Goal: Task Accomplishment & Management: Manage account settings

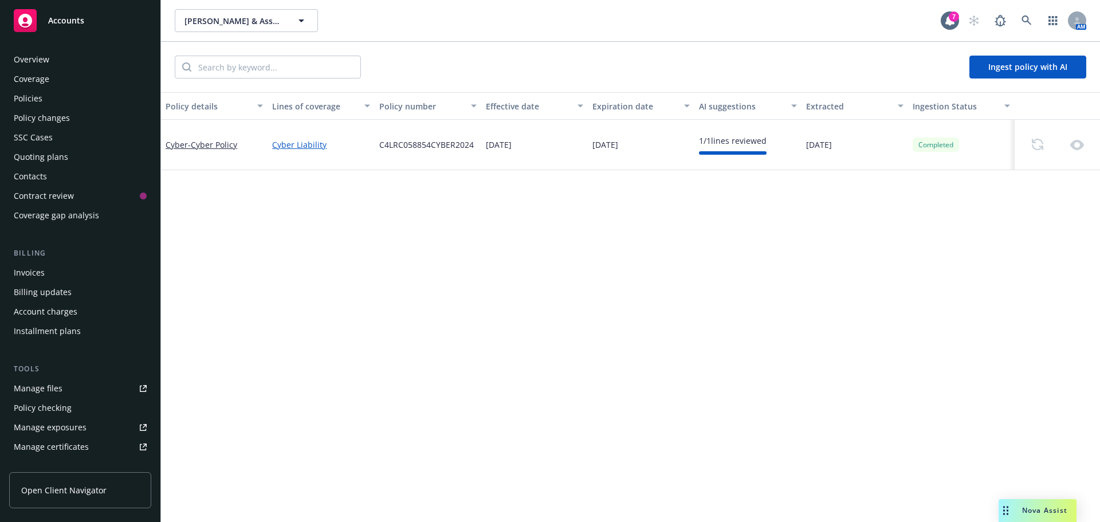
scroll to position [246, 0]
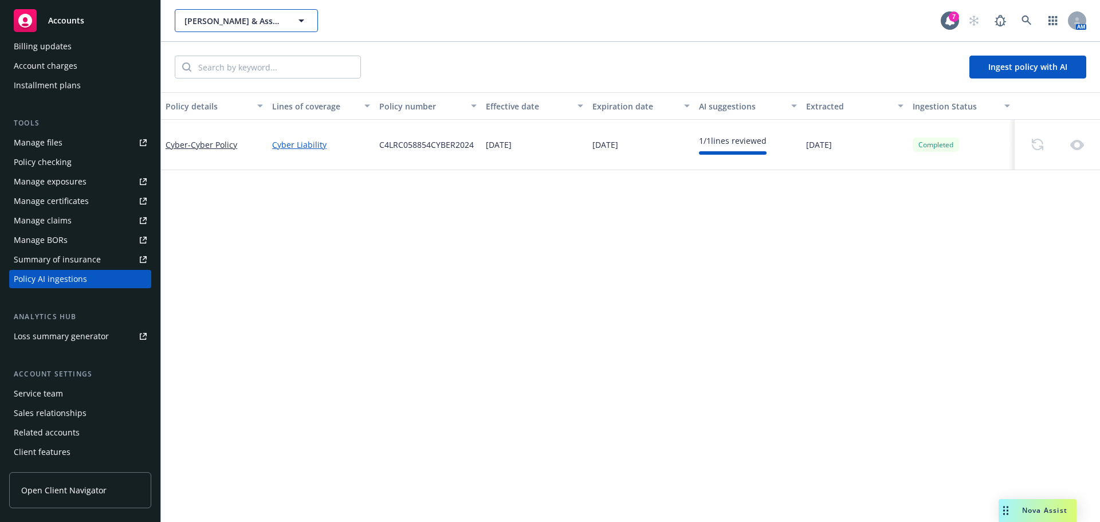
click at [198, 26] on span "[PERSON_NAME] & Associates CPAs, LLP" at bounding box center [233, 21] width 99 height 12
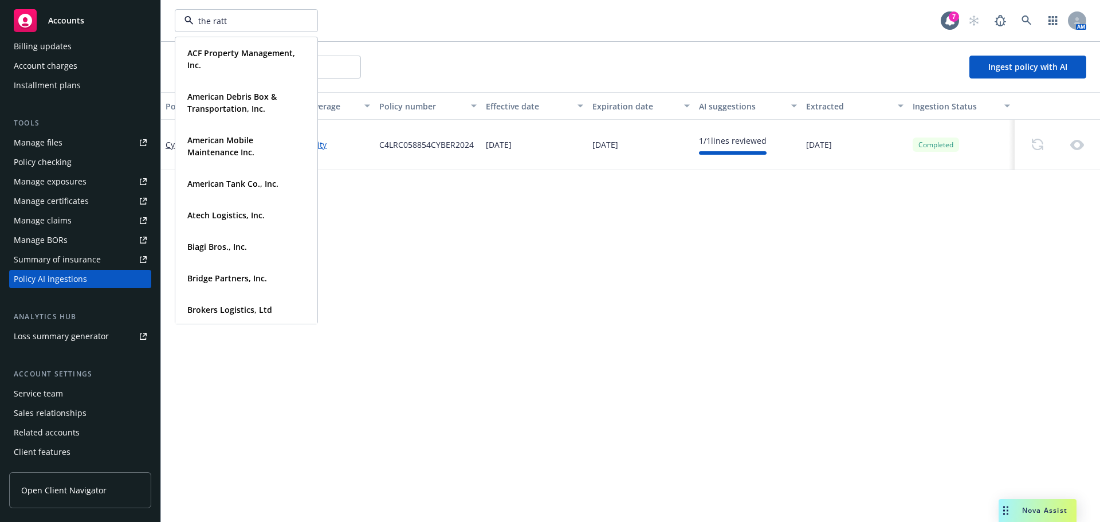
type input "the [PERSON_NAME]"
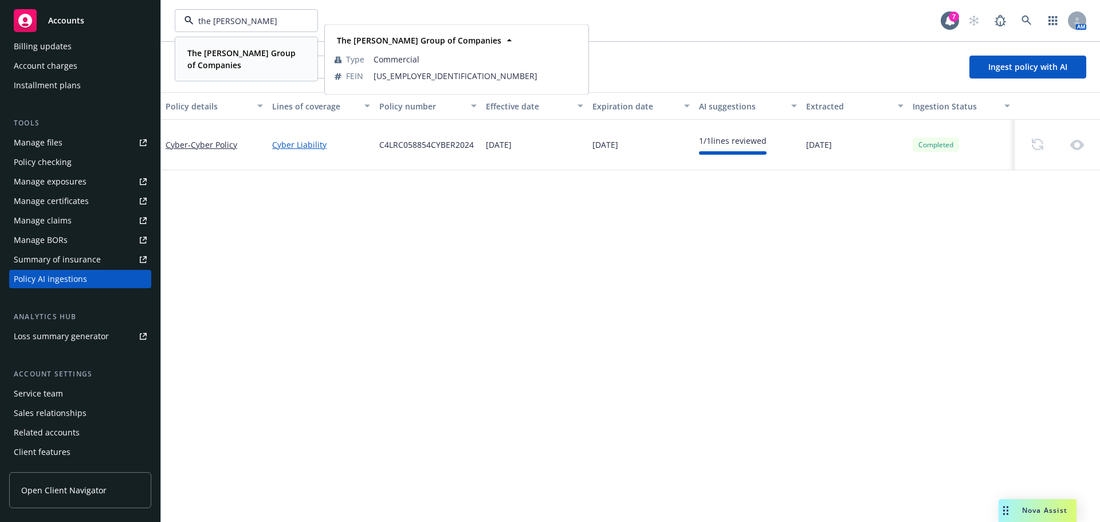
click at [212, 52] on strong "The [PERSON_NAME] Group of Companies" at bounding box center [241, 59] width 108 height 23
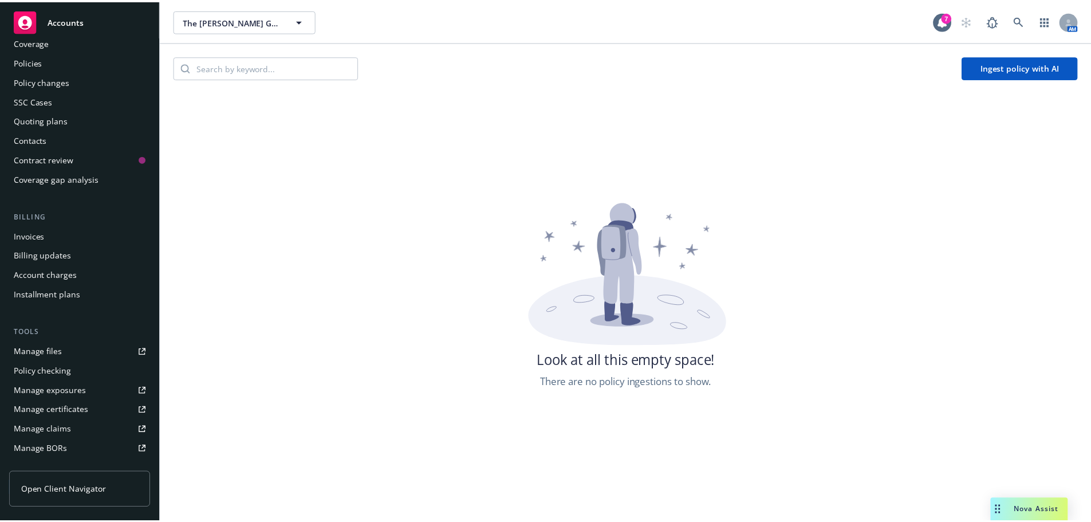
scroll to position [17, 0]
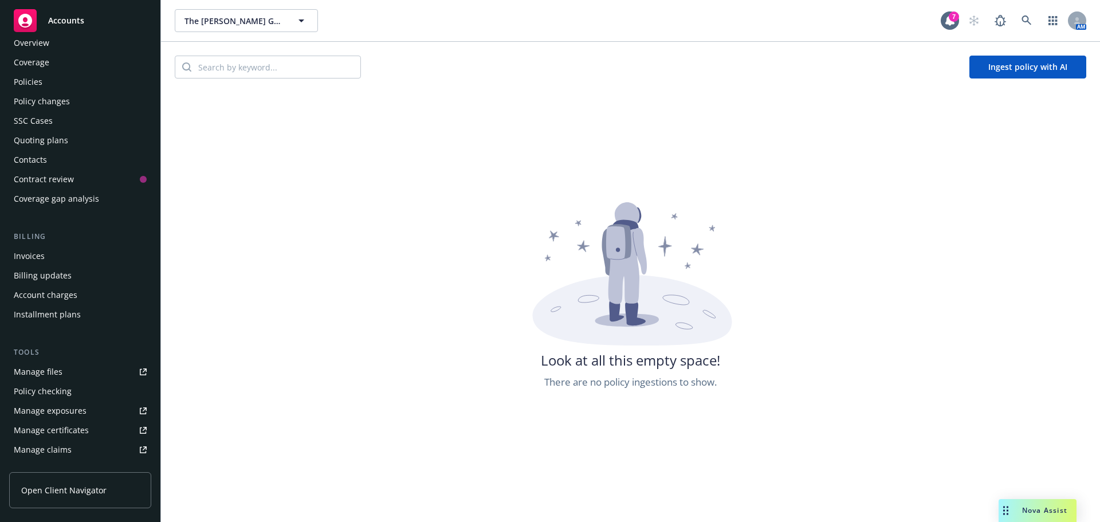
click at [44, 96] on div "Policy changes" at bounding box center [42, 101] width 56 height 18
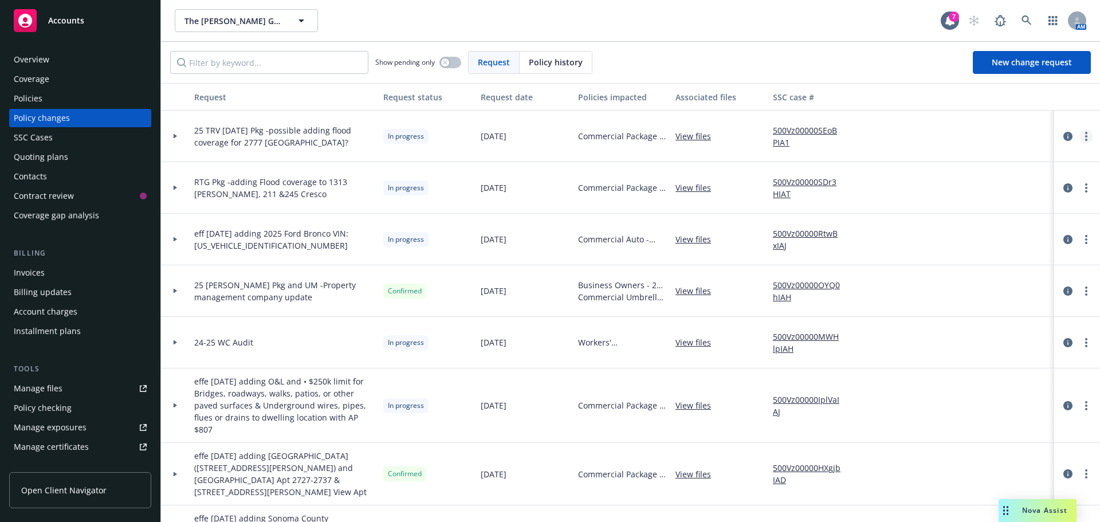
click at [1079, 136] on link "more" at bounding box center [1086, 136] width 14 height 14
click at [943, 234] on link "Resume workflow" at bounding box center [985, 228] width 196 height 23
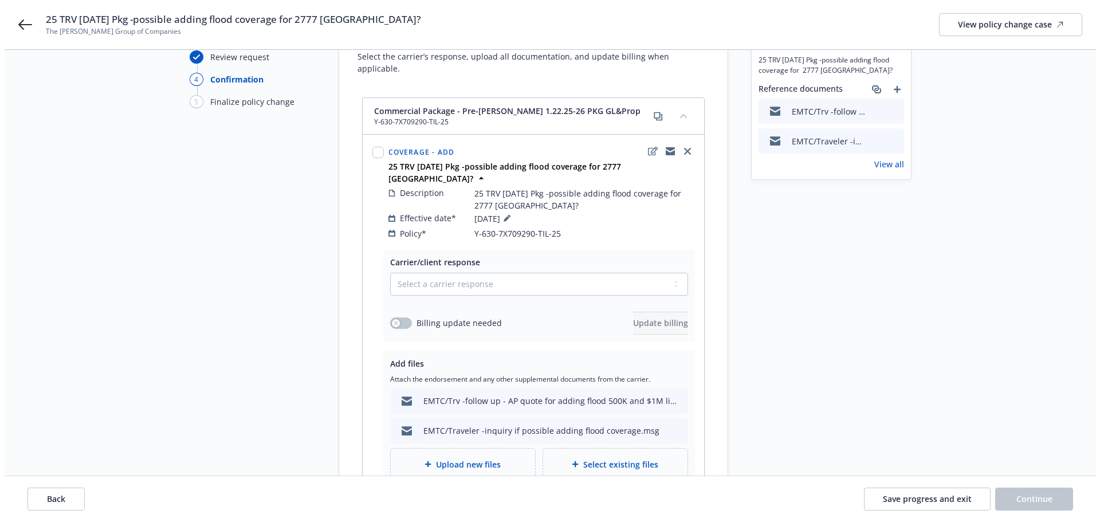
scroll to position [194, 0]
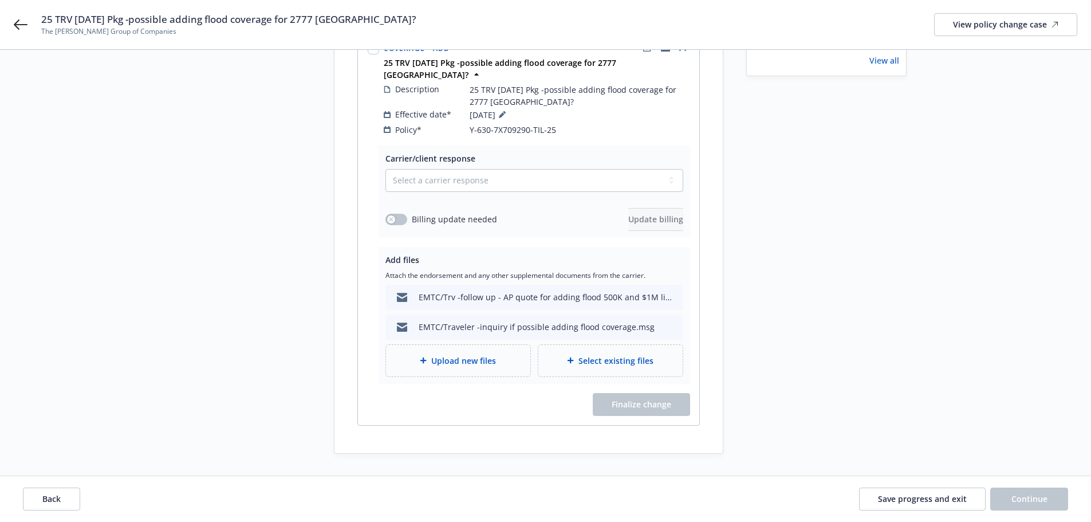
click at [444, 355] on span "Upload new files" at bounding box center [463, 361] width 65 height 12
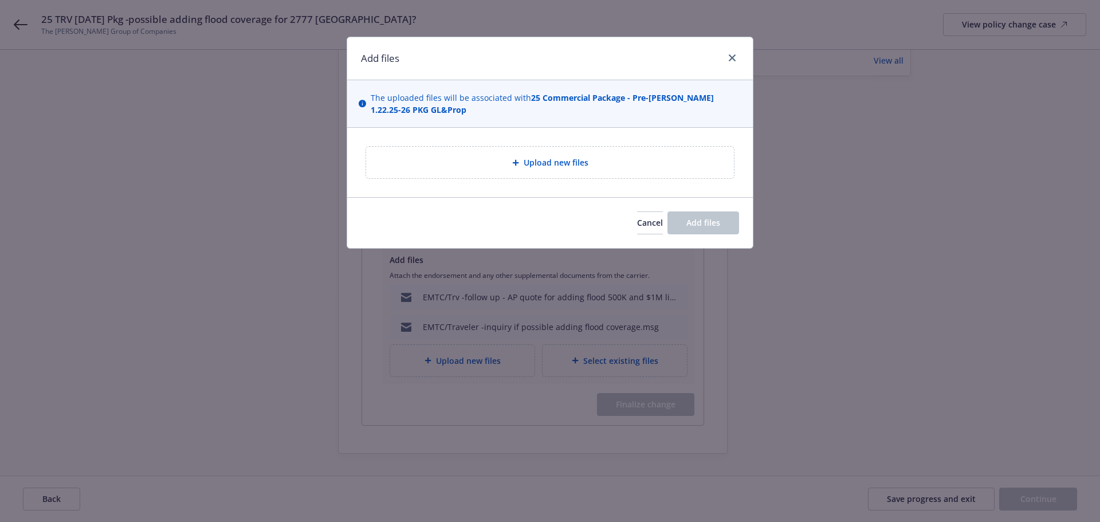
type textarea "x"
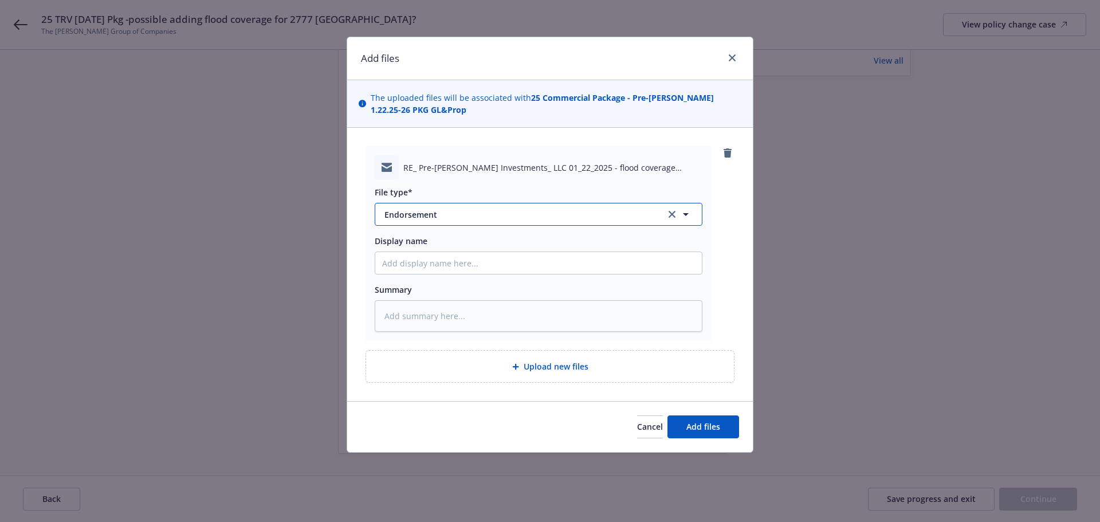
click at [412, 219] on span "Endorsement" at bounding box center [516, 214] width 265 height 12
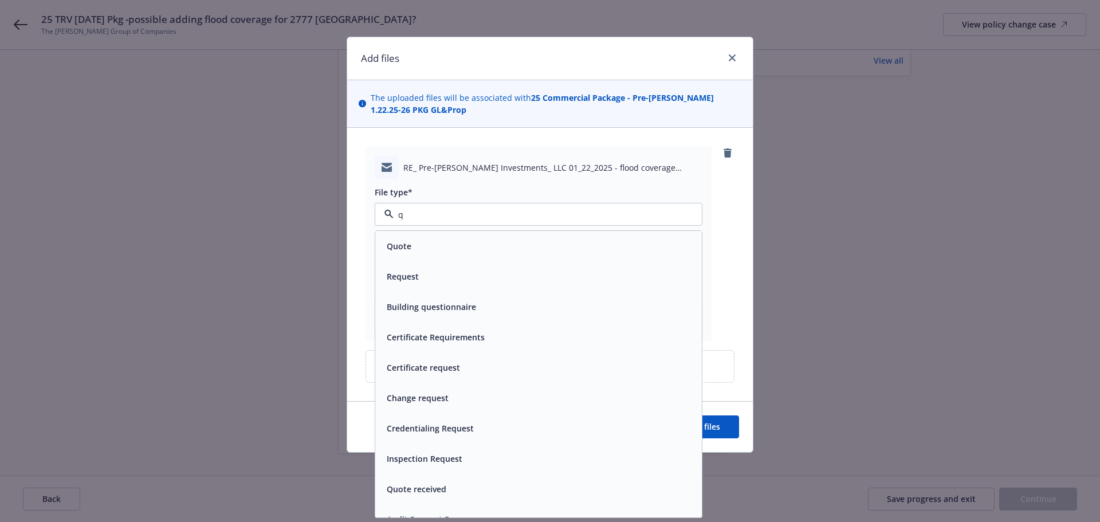
type input "qu"
click at [407, 241] on span "Quote" at bounding box center [399, 246] width 25 height 12
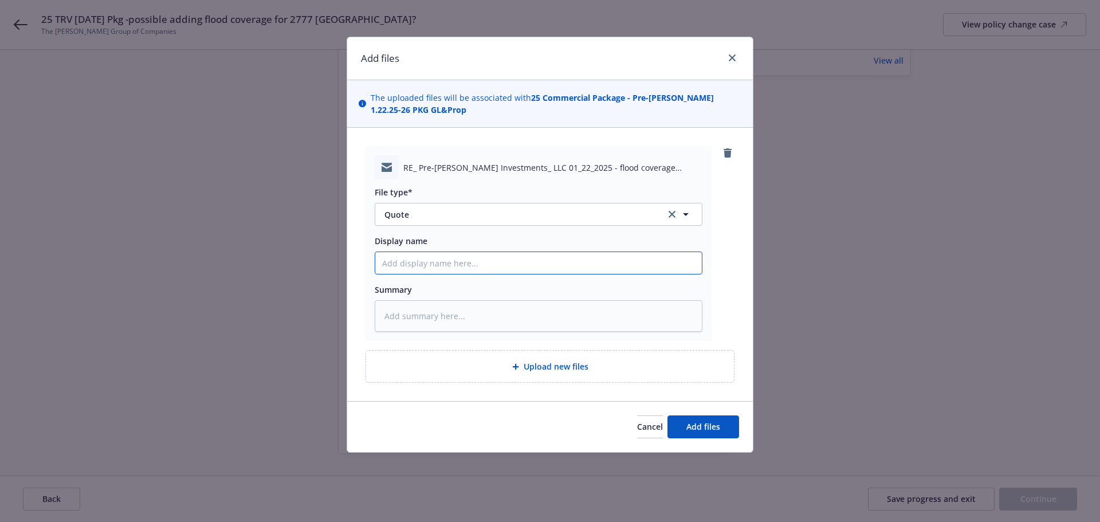
click at [405, 262] on input "Display name" at bounding box center [538, 263] width 326 height 22
type textarea "x"
type input "E"
type textarea "x"
type input "EM"
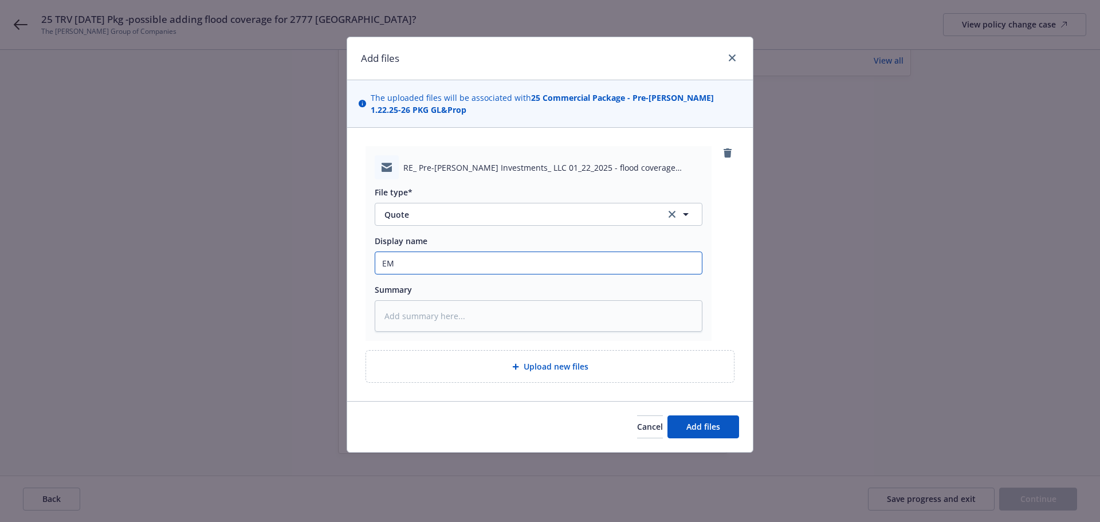
type textarea "x"
type input "EMF"
type textarea "x"
type input "EMFI"
type textarea "x"
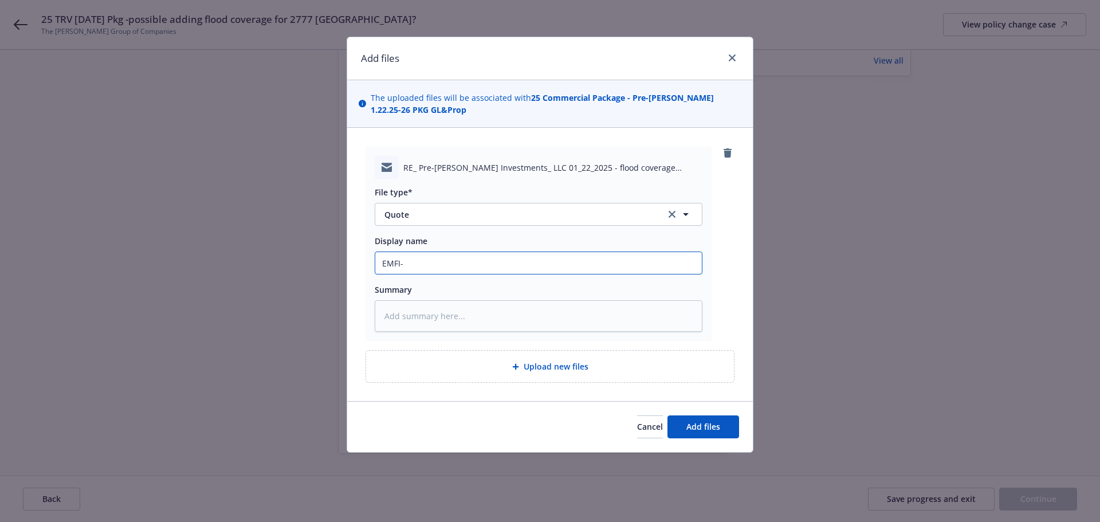
type input "EMFI-"
click at [511, 261] on input "EMFI-" at bounding box center [538, 263] width 326 height 22
paste input "additional premium of $151 for the $1M flood limit and $145 for the $500,000"
type textarea "x"
type input "EMFI-additional premium of $151 for the $1M flood limit and $145 for the $500,0…"
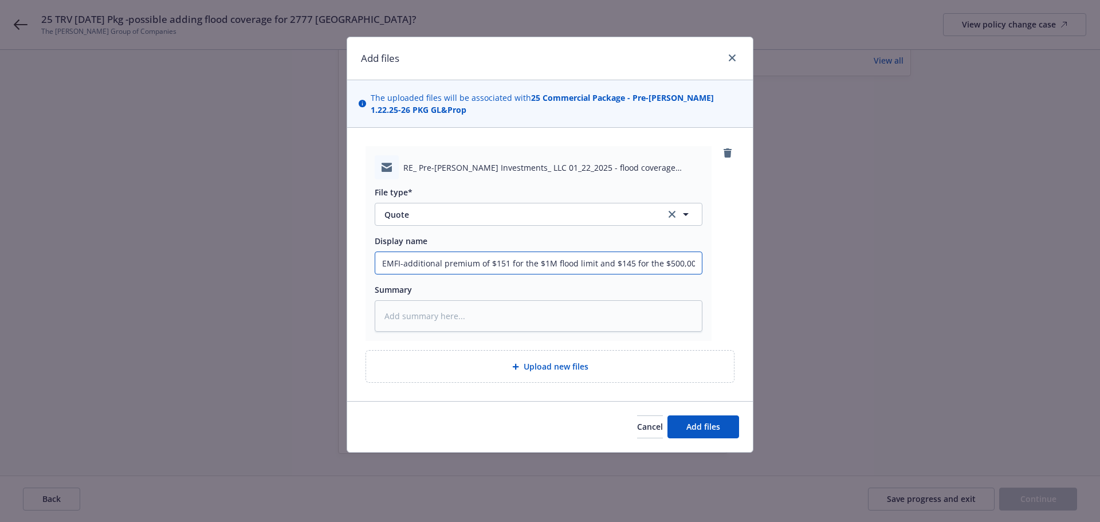
drag, startPoint x: 405, startPoint y: 263, endPoint x: 490, endPoint y: 262, distance: 84.8
click at [490, 262] on input "EMFI-additional premium of $151 for the $1M flood limit and $145 for the $500,0…" at bounding box center [538, 263] width 326 height 22
type textarea "x"
type input "EMFI-a$151 for the $1M flood limit and $145 for the $500,000"
type textarea "x"
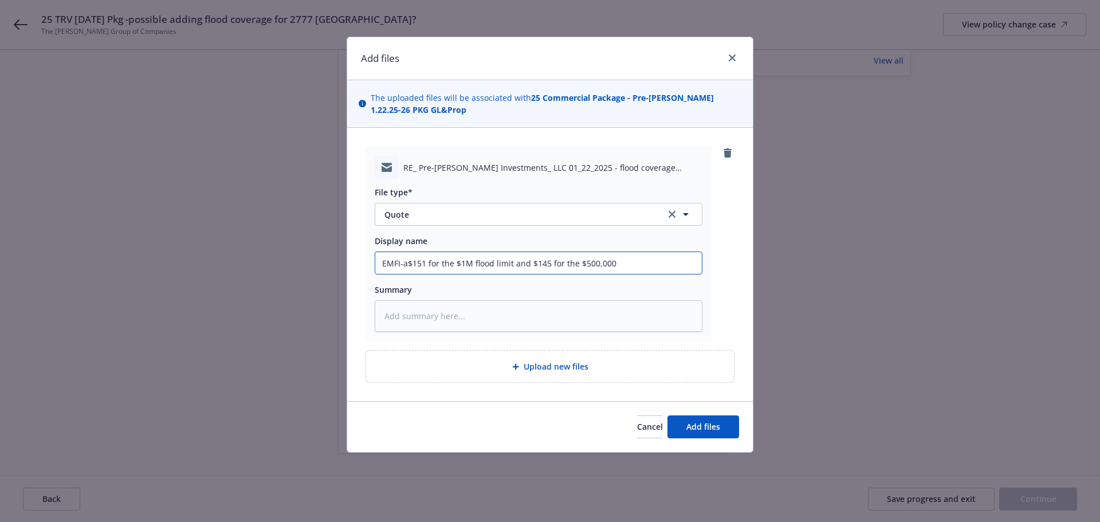
type input "EMFI-$151 for the $1M flood limit and $145 for the $500,000"
type textarea "x"
type input "EMFI- $151 for the $1M flood limit and $145 for the $500,000"
type textarea "x"
type input "EMFI- A$151 for the $1M flood limit and $145 for the $500,000"
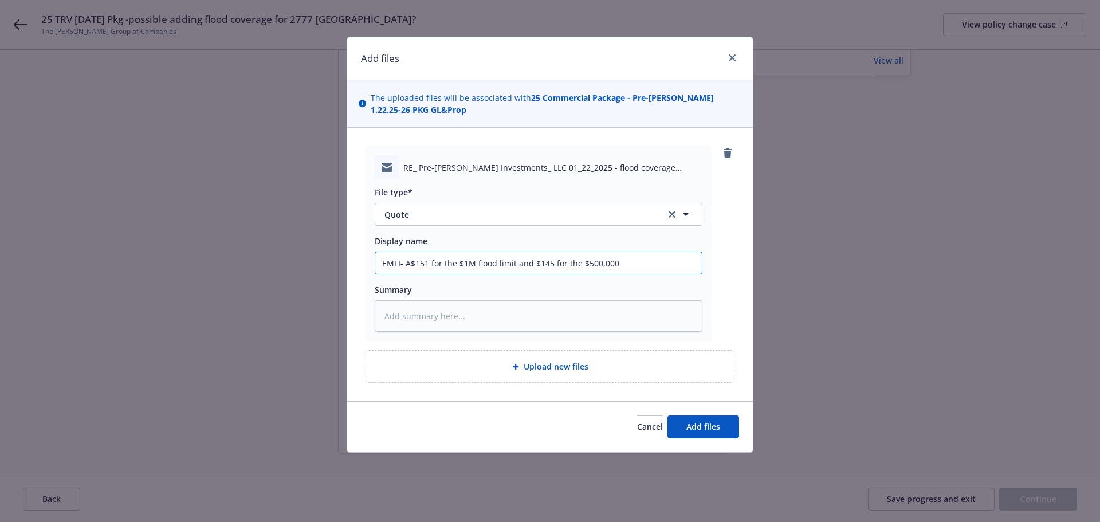
type textarea "x"
type input "EMFI- AP$151 for the $1M flood limit and $145 for the $500,000"
type textarea "x"
type input "EMFI- AP $151 for the $1M flood limit and $145 for the $500,000"
click at [647, 263] on input "EMFI- AP $151 for the $1M flood limit and $145 for the $500,000" at bounding box center [538, 263] width 326 height 22
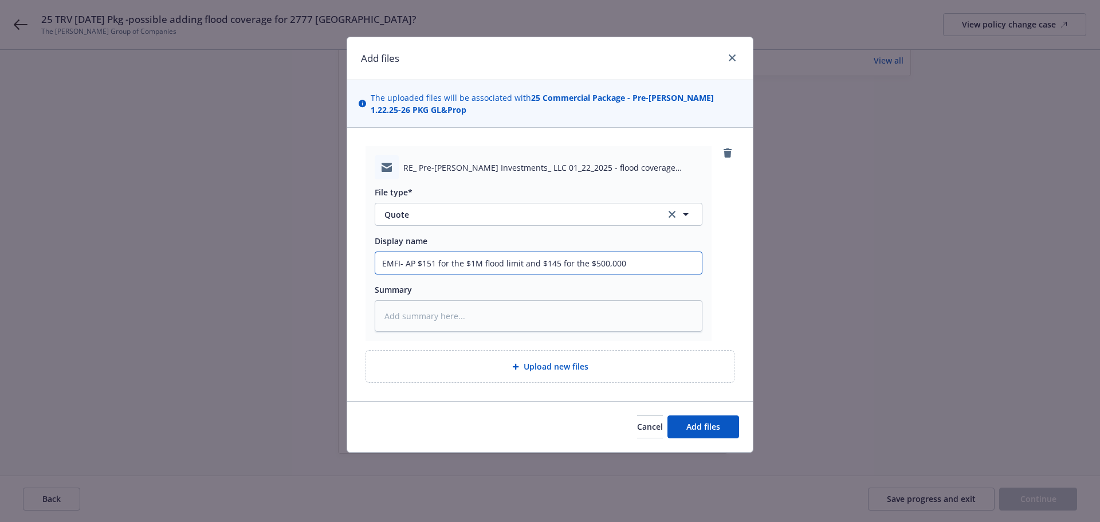
type textarea "x"
type input "EMFI- AP $151 for the $1M flood limit and $145 for the $500,000"
type textarea "x"
type input "EMFI- AP $151 for the $1M flood limit and $145 for the $500,000 i"
type textarea "x"
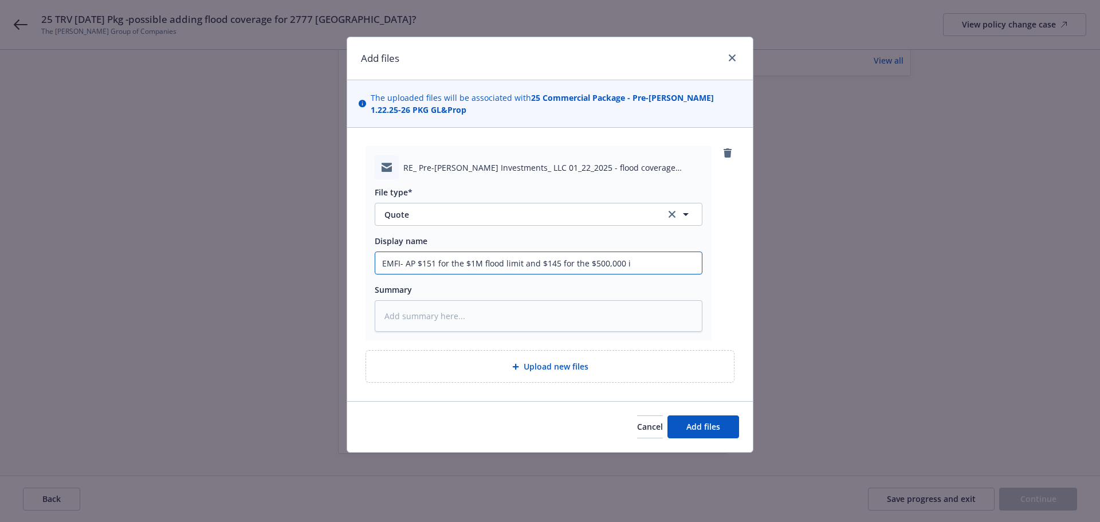
type input "EMFI- AP $151 for the $1M flood limit and $145 for the $500,000 in"
type textarea "x"
type input "EMFI- AP $151 for the $1M flood limit and $145 for the $500,000 inc"
type textarea "x"
type input "EMFI- AP $151 for the $1M flood limit and $145 for the $500,000 incl"
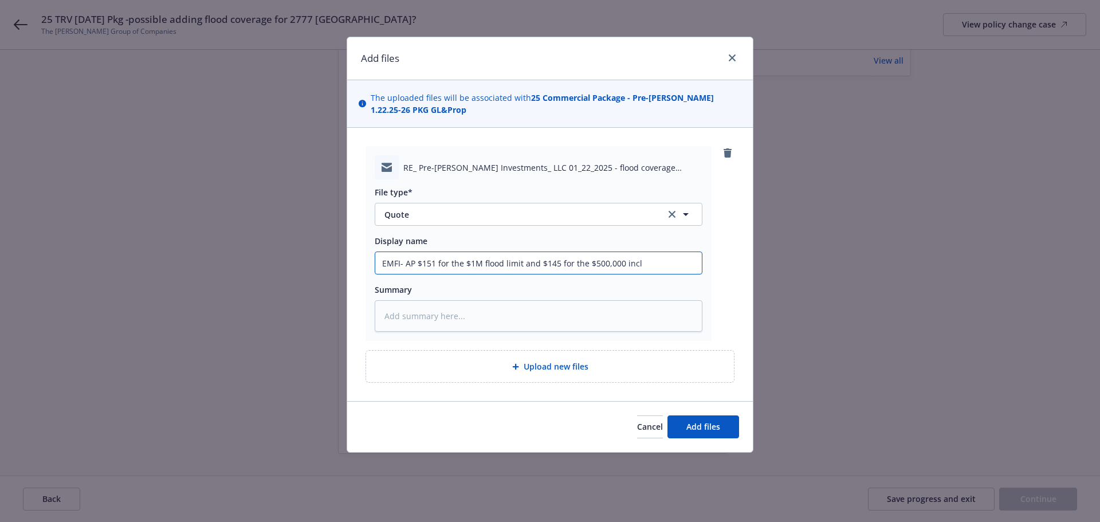
type textarea "x"
type input "EMFI- AP $151 for the $1M flood limit and $145 for the $500,000 incl"
type textarea "x"
type input "EMFI- AP $151 for the $1M flood limit and $145 for the $500,000 incl B"
type textarea "x"
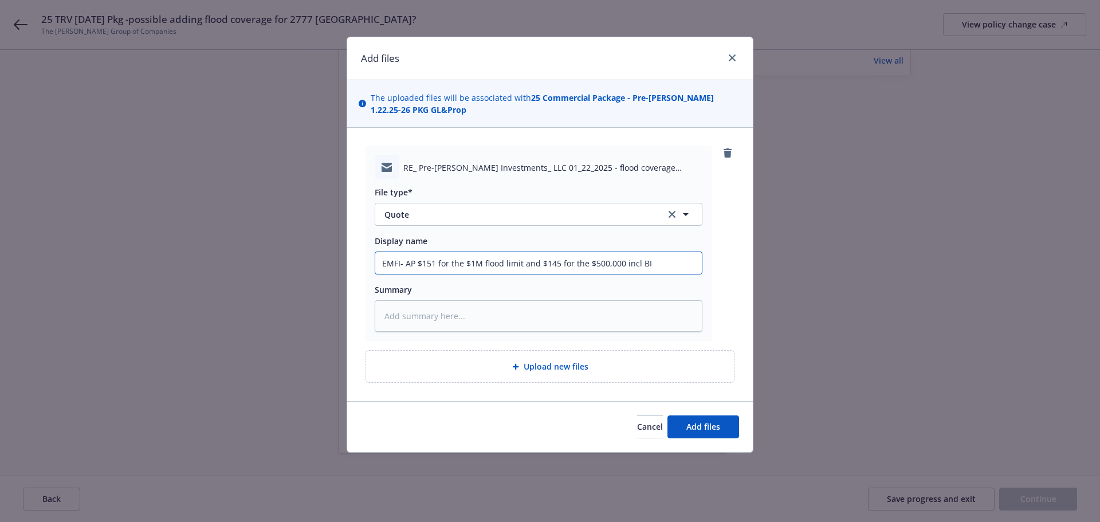
type input "EMFI- AP $151 for the $1M flood limit and $145 for the $500,000 incl BI"
click at [653, 261] on input "EMFI- AP $151 for the $1M flood limit and $145 for the $500,000 incl BI" at bounding box center [538, 263] width 326 height 22
type textarea "x"
type input "EMFI- AP $151 for the $1M flood limit and $145 for the $500,000 incl BI/"
paste input "72 hours"
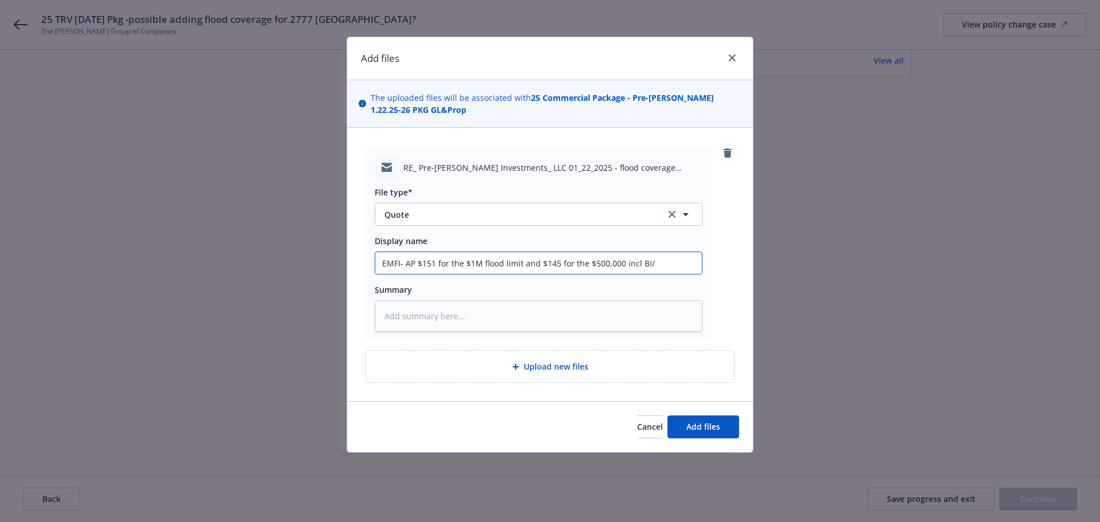
type textarea "x"
type input "EMFI- AP $151 for the $1M flood limit and $145 for the $500,000 incl BI/72 hours"
type textarea "x"
type input "EMFI- AP $151 for the $1M flood limit and $145 for the $500,000 incl BI/72 hours"
type textarea "x"
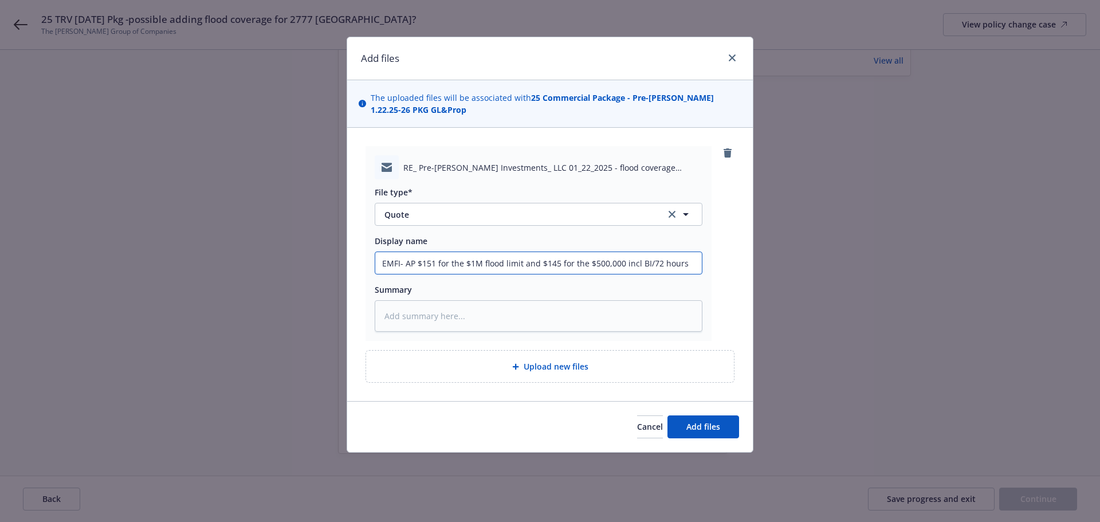
type input "EMFI- AP $151 for the $1M flood limit and $145 for the $500,000 incl BI/72 hour…"
type textarea "x"
type input "EMFI- AP $151 for the $1M flood limit and $145 for the $500,000 incl BI/72 hour…"
type textarea "x"
type input "EMFI- AP $151 for the $1M flood limit and $145 for the $500,000 incl BI/72 hour…"
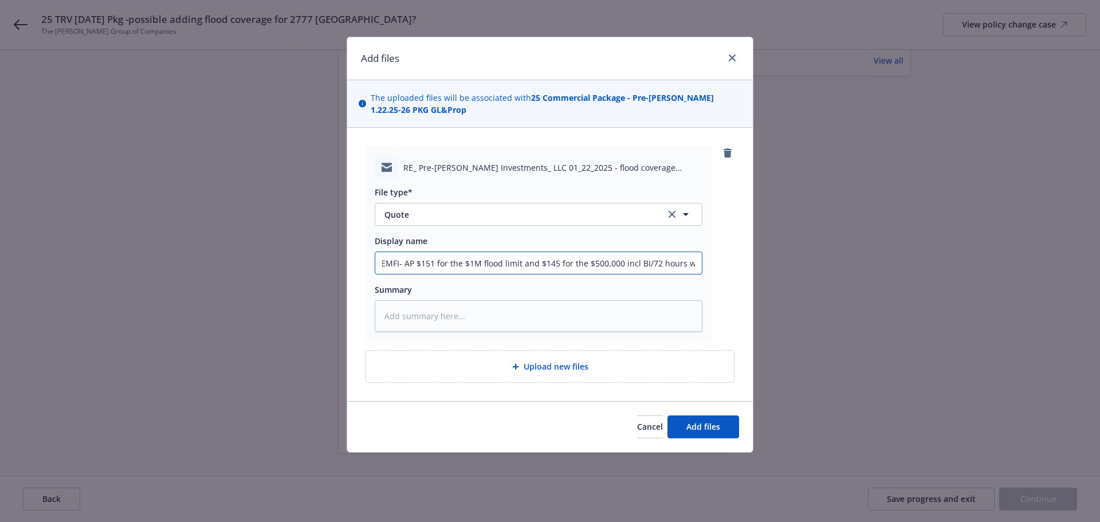
type textarea "x"
type input "EMFI- AP $151 for the $1M flood limit and $145 for the $500,000 incl BI/72 hour…"
type textarea "x"
type input "EMFI- AP $151 for the $1M flood limit and $145 for the $500,000 incl BI/72 hour…"
type textarea "x"
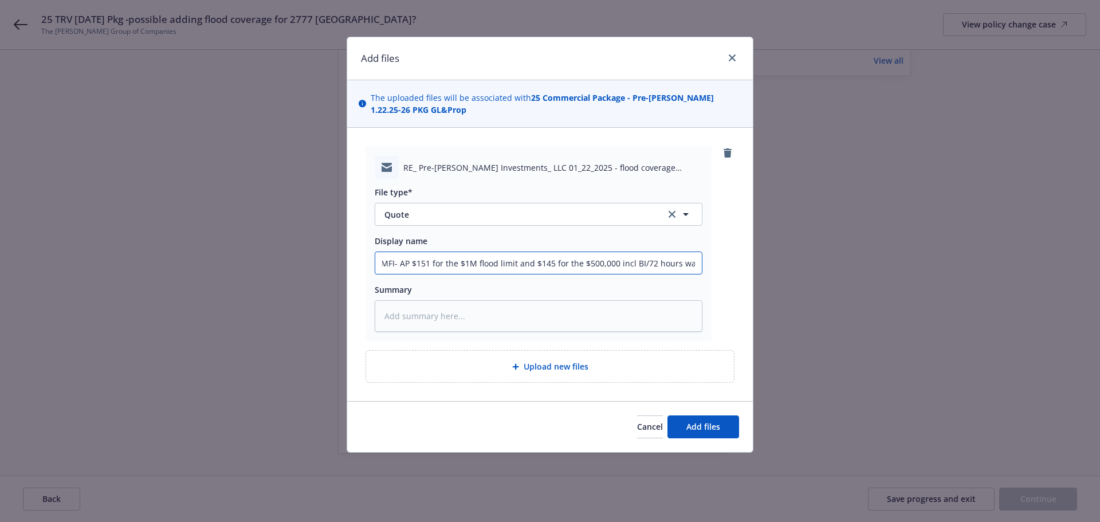
type input "EMFI- AP $151 for the $1M flood limit and $145 for the $500,000 incl BI/72 hour…"
type textarea "x"
type input "EMFI- AP $151 for the $1M flood limit and $145 for the $500,000 incl BI/72 hour…"
type textarea "x"
type input "EMFI- AP $151 for the $1M flood limit and $145 for the $500,000 incl BI/72 hour…"
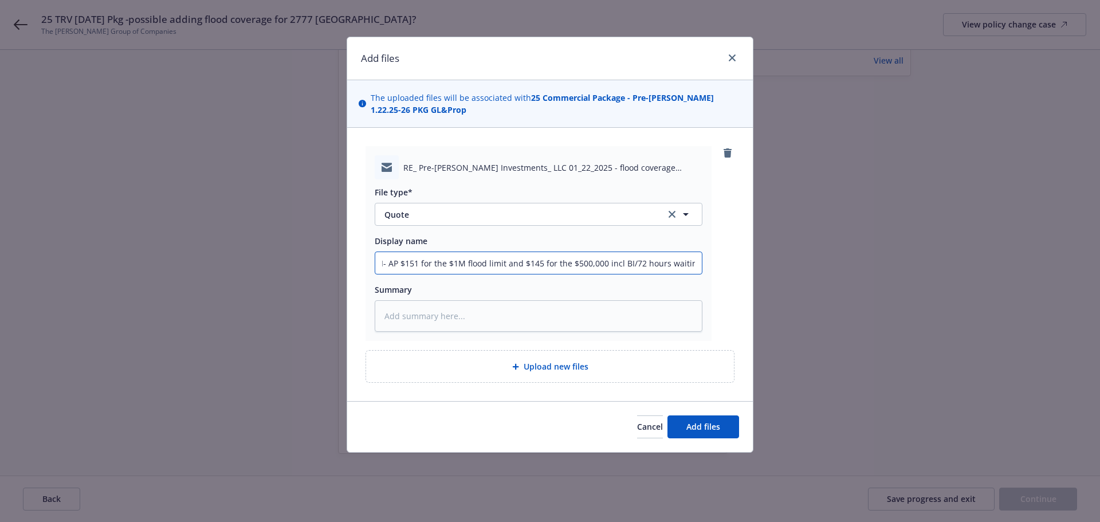
type textarea "x"
type input "EMFI- AP $151 for the $1M flood limit and $145 for the $500,000 incl BI/72 hour…"
type textarea "x"
type input "EMFI- AP $151 for the $1M flood limit and $145 for the $500,000 incl BI/72 hour…"
type textarea "x"
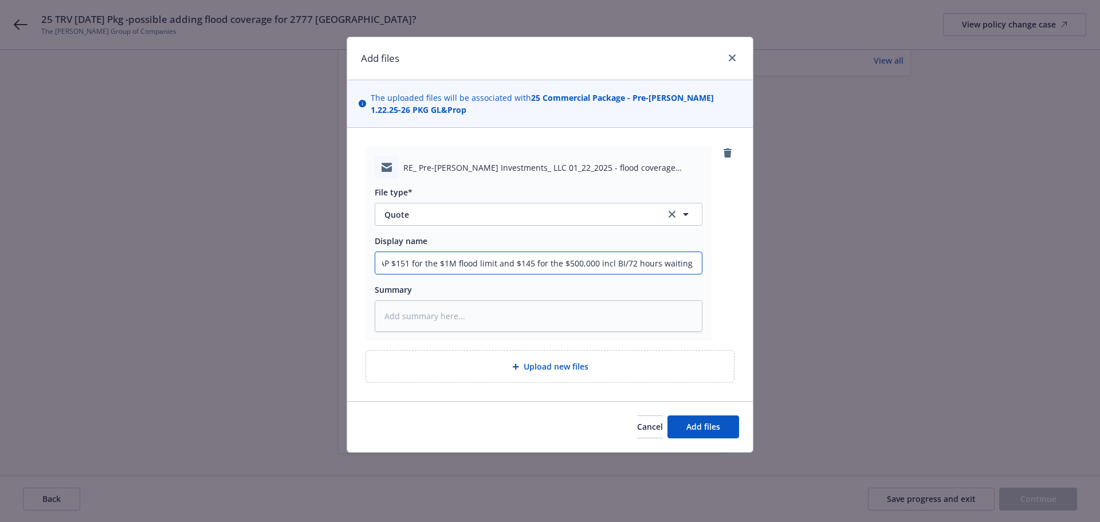
type input "EMFI- AP $151 for the $1M flood limit and $145 for the $500,000 incl BI/72 hour…"
type textarea "x"
type input "EMFI- AP $151 for the $1M flood limit and $145 for the $500,000 incl BI/72 hour…"
type textarea "x"
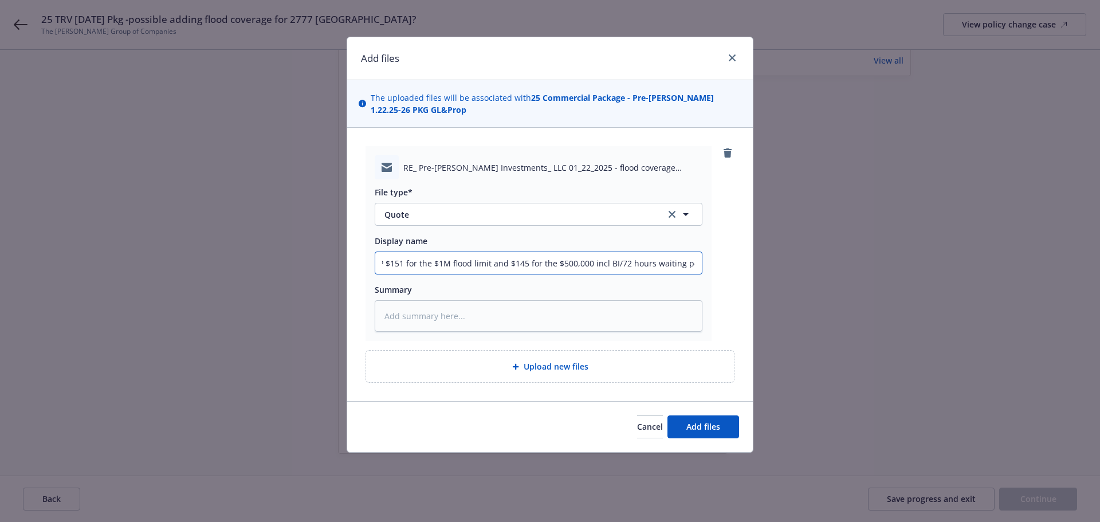
type input "EMFI- AP $151 for the $1M flood limit and $145 for the $500,000 incl BI/72 hour…"
type textarea "x"
type input "EMFI- AP $151 for the $1M flood limit and $145 for the $500,000 incl BI/72 hour…"
type textarea "x"
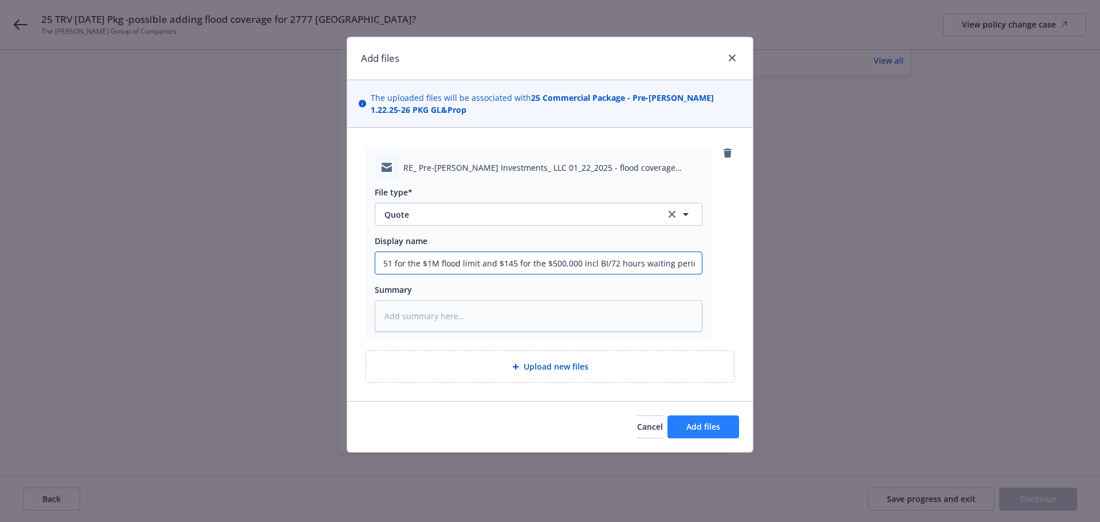
type input "EMFI- AP $151 for the $1M flood limit and $145 for the $500,000 incl BI/72 hour…"
click at [689, 424] on span "Add files" at bounding box center [703, 426] width 34 height 11
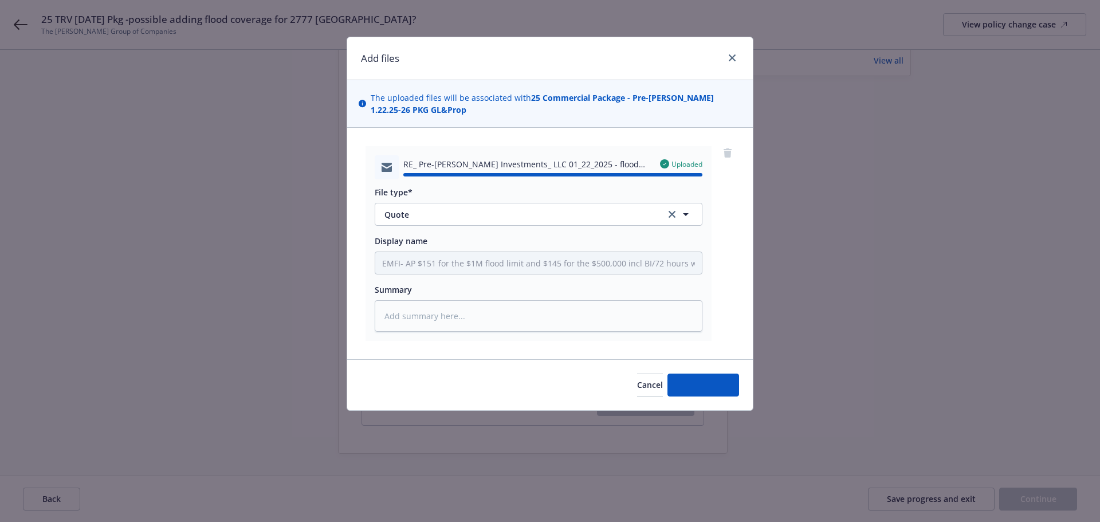
type textarea "x"
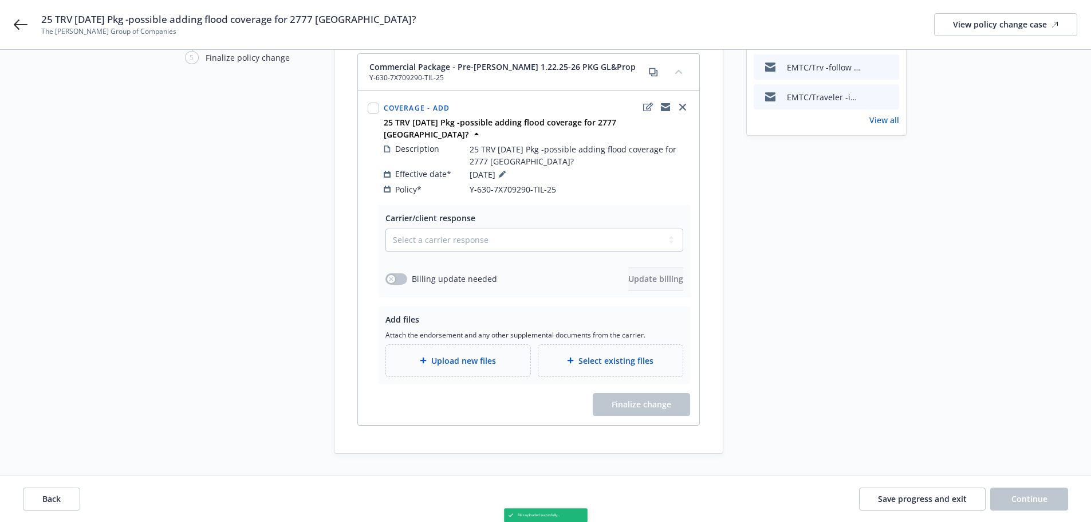
scroll to position [194, 0]
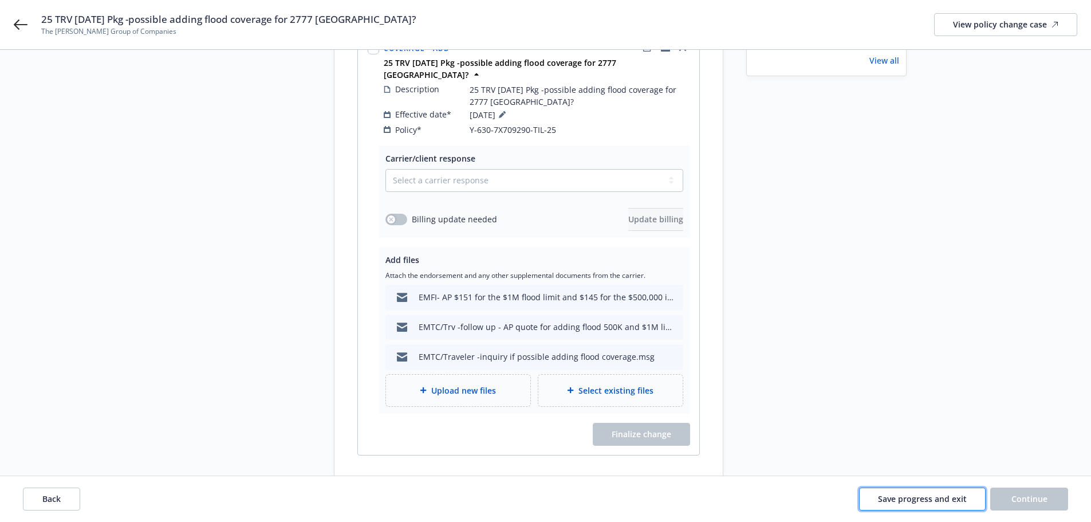
click at [931, 498] on span "Save progress and exit" at bounding box center [922, 498] width 89 height 11
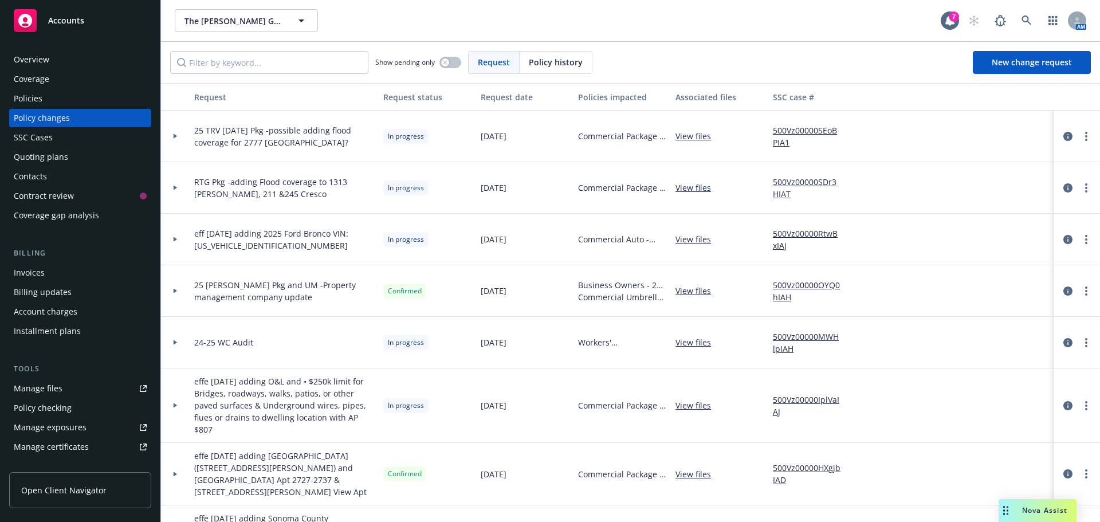
click at [45, 387] on div "Manage files" at bounding box center [38, 388] width 49 height 18
click at [201, 28] on button "The [PERSON_NAME] Group of Companies" at bounding box center [246, 20] width 143 height 23
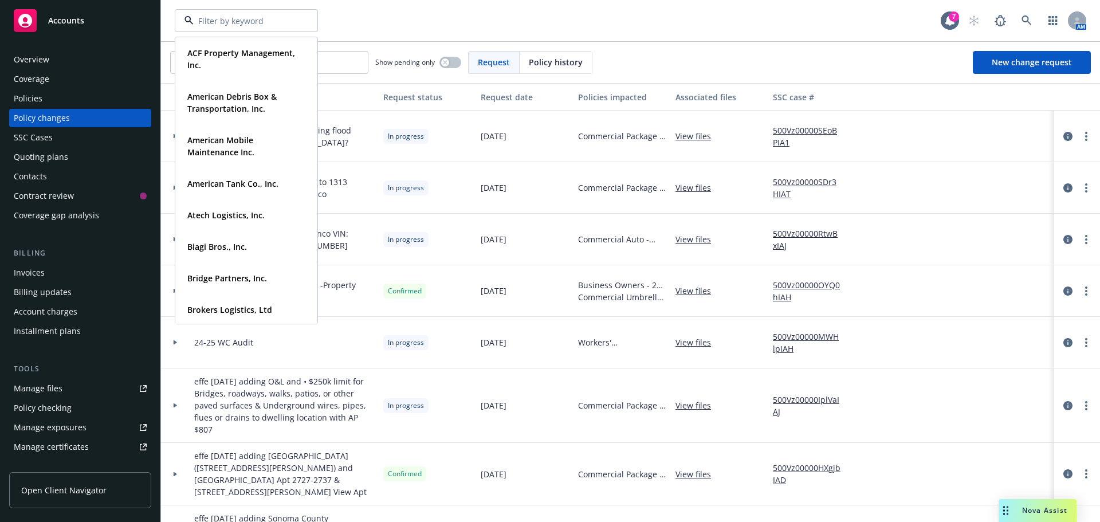
type input "o"
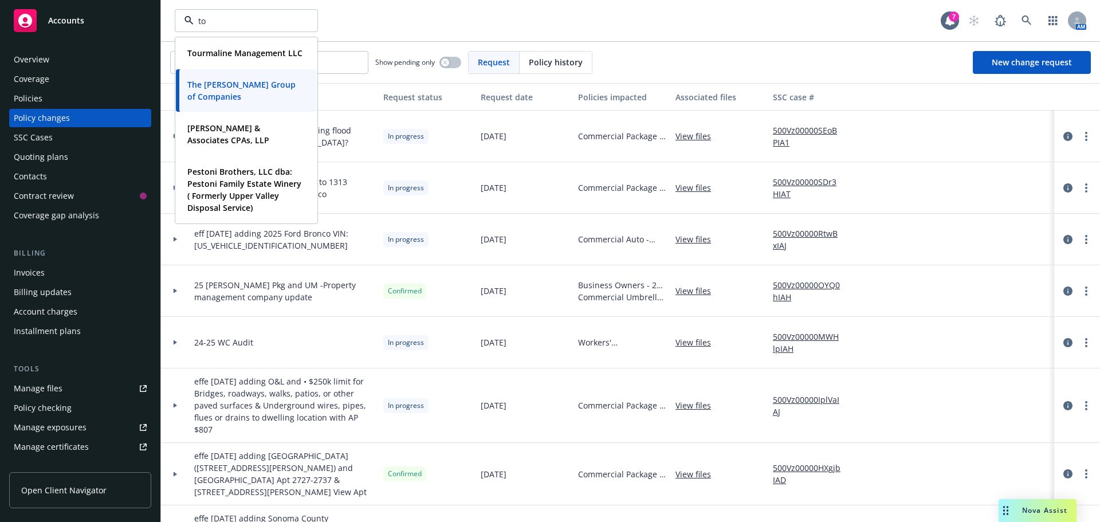
type input "tor"
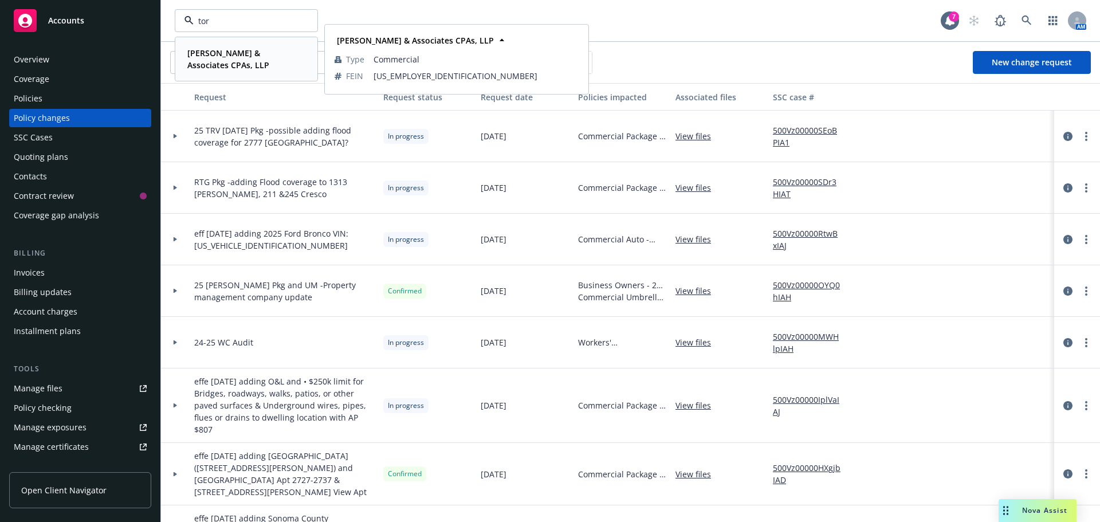
drag, startPoint x: 211, startPoint y: 58, endPoint x: 192, endPoint y: 80, distance: 28.8
click at [211, 58] on span "[PERSON_NAME] & Associates CPAs, LLP" at bounding box center [245, 59] width 116 height 24
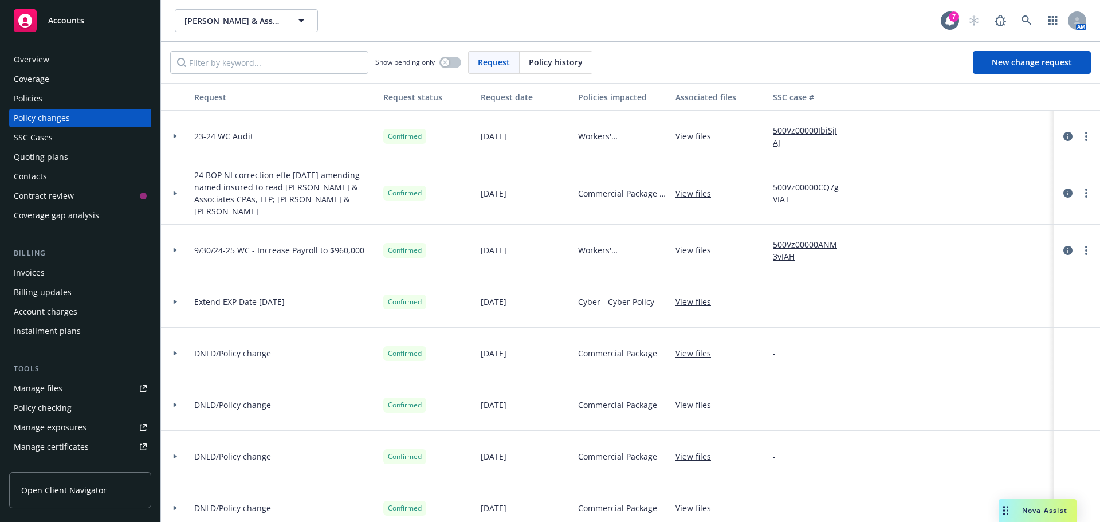
click at [37, 157] on div "Quoting plans" at bounding box center [41, 157] width 54 height 18
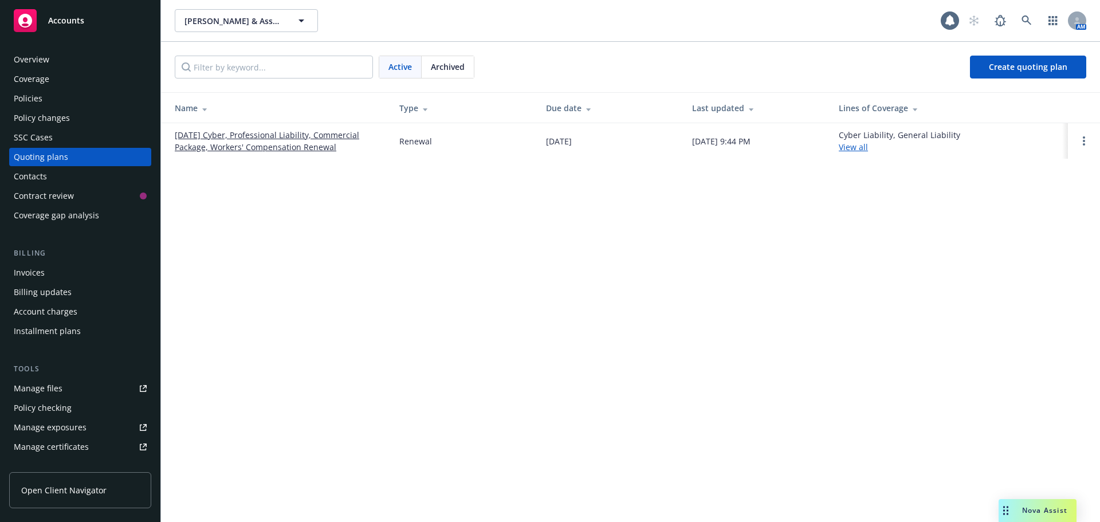
click at [296, 140] on link "[DATE] Cyber, Professional Liability, Commercial Package, Workers' Compensation…" at bounding box center [278, 141] width 206 height 24
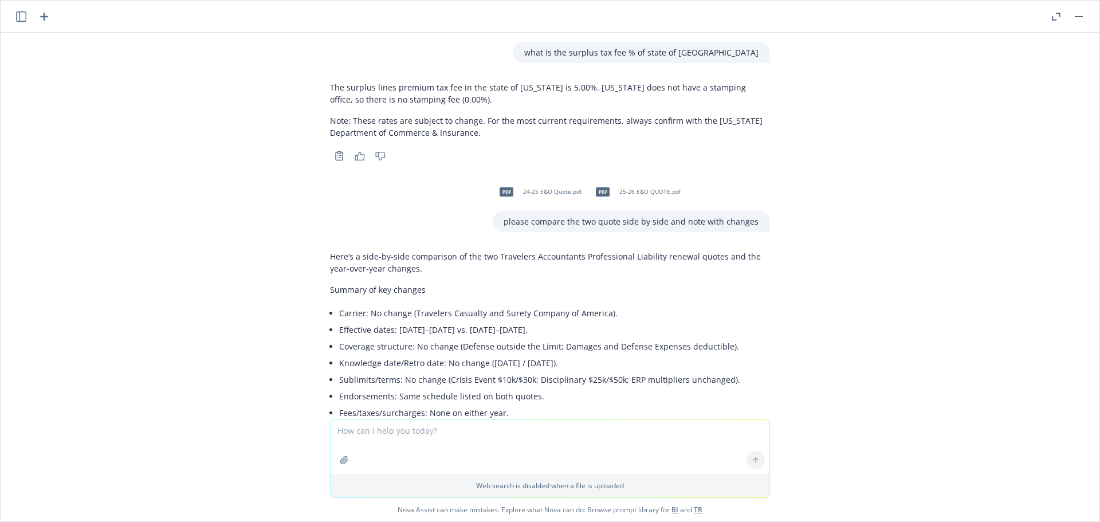
scroll to position [1777, 0]
